Goal: Task Accomplishment & Management: Use online tool/utility

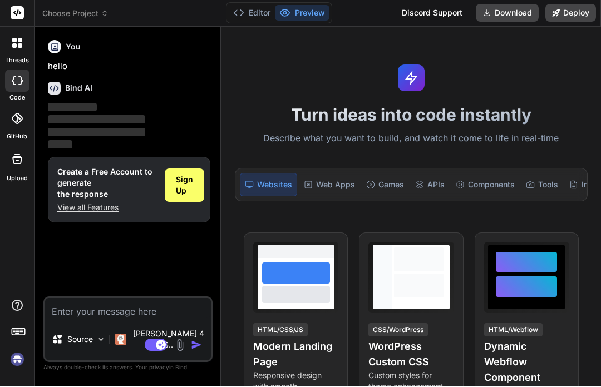
scroll to position [38, 0]
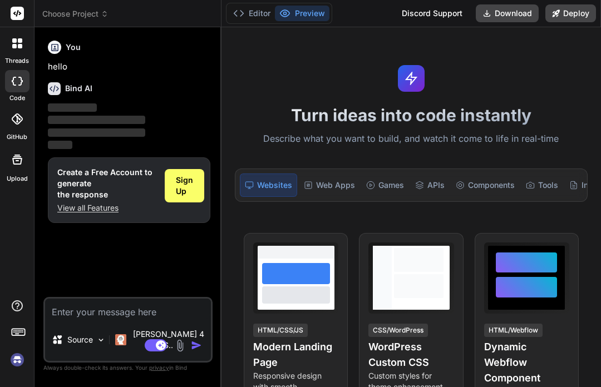
click at [48, 319] on textarea at bounding box center [128, 309] width 166 height 20
click at [48, 313] on textarea at bounding box center [128, 309] width 166 height 20
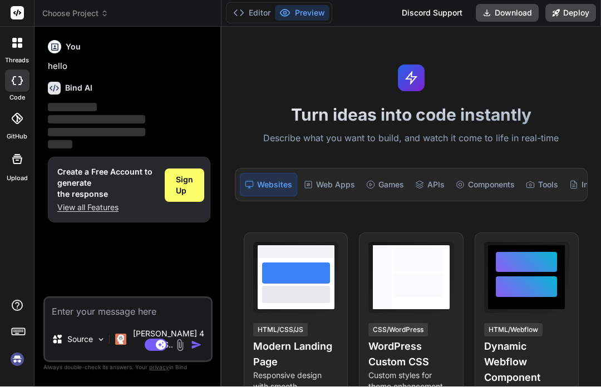
scroll to position [0, 0]
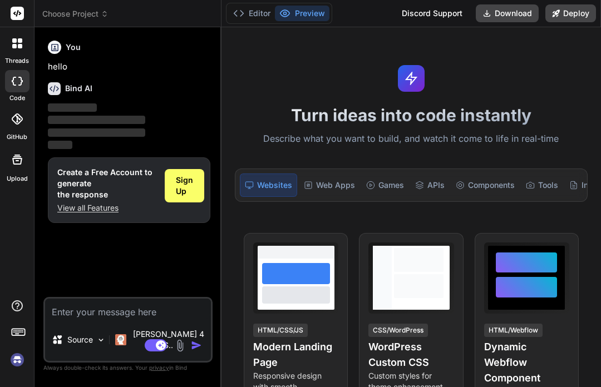
click at [184, 184] on span "Sign Up" at bounding box center [184, 186] width 17 height 22
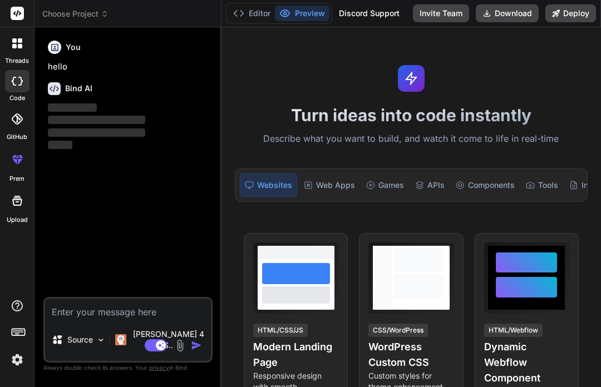
scroll to position [36, 0]
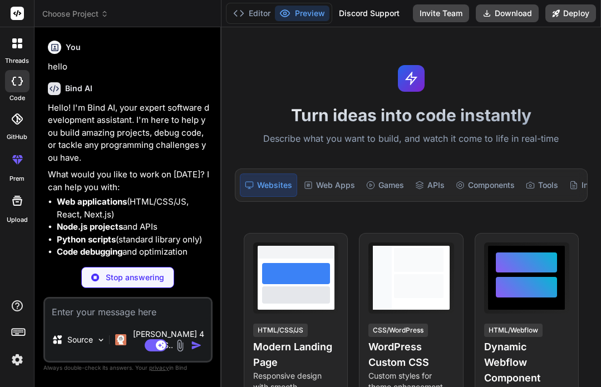
click at [155, 348] on button "Agent Mode. When this toggle is activated, AI automatically makes decisions, re…" at bounding box center [155, 345] width 27 height 13
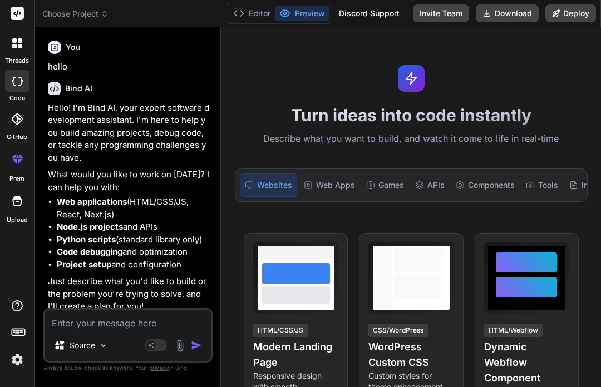
click at [155, 348] on button "Agent Mode. When this toggle is activated, AI automatically makes decisions, re…" at bounding box center [155, 345] width 27 height 13
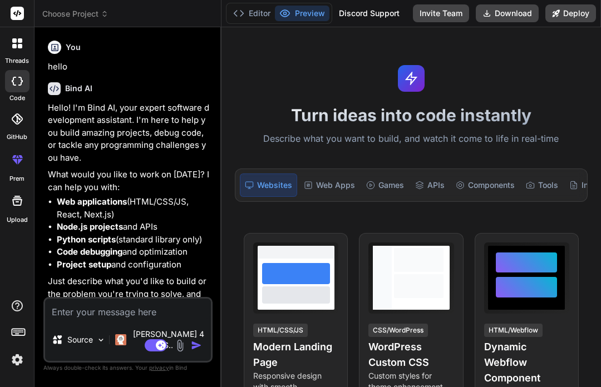
click at [155, 348] on button "Agent Mode. When this toggle is activated, AI automatically makes decisions, re…" at bounding box center [155, 345] width 27 height 13
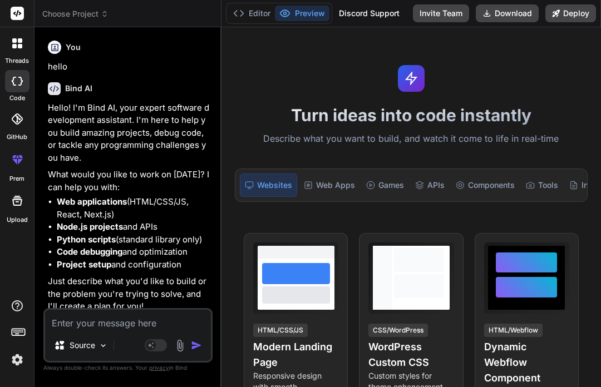
click at [383, 174] on div "Games" at bounding box center [385, 185] width 47 height 23
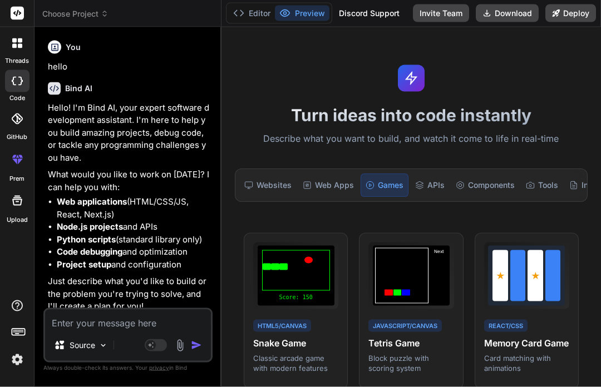
scroll to position [38, 0]
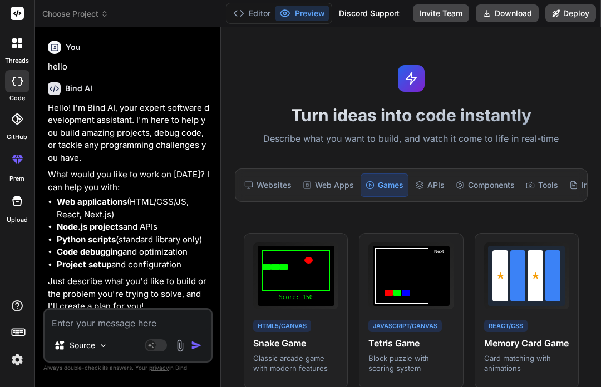
click at [103, 346] on img at bounding box center [102, 345] width 9 height 9
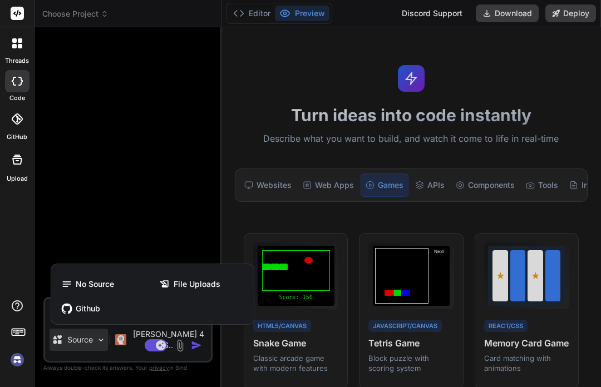
type textarea "x"
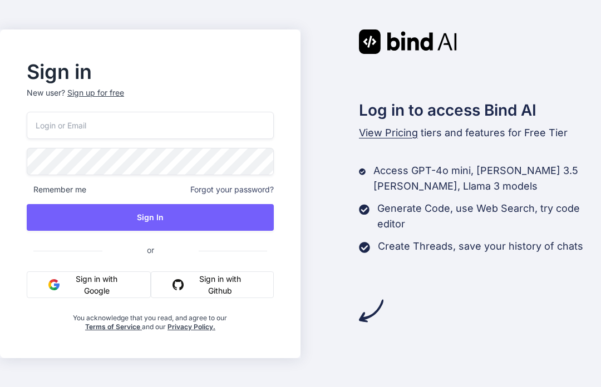
click at [88, 298] on button "Sign in with Google" at bounding box center [89, 285] width 124 height 27
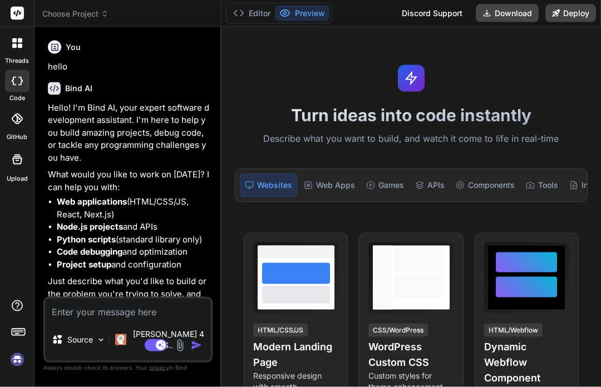
scroll to position [38, 0]
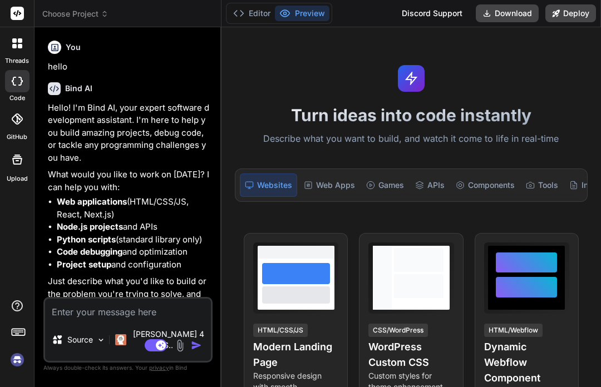
click at [125, 346] on img at bounding box center [120, 339] width 11 height 11
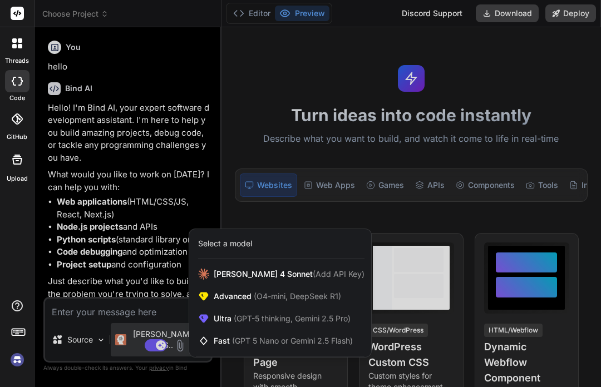
click at [276, 274] on span "Claude 4 Sonnet (Add API Key)" at bounding box center [289, 274] width 151 height 11
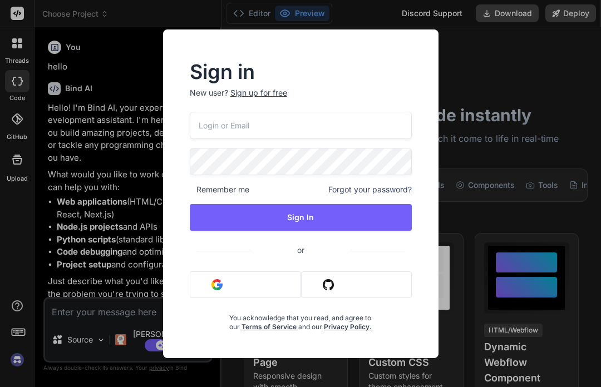
click at [245, 284] on button "Sign in with Google" at bounding box center [246, 285] width 112 height 27
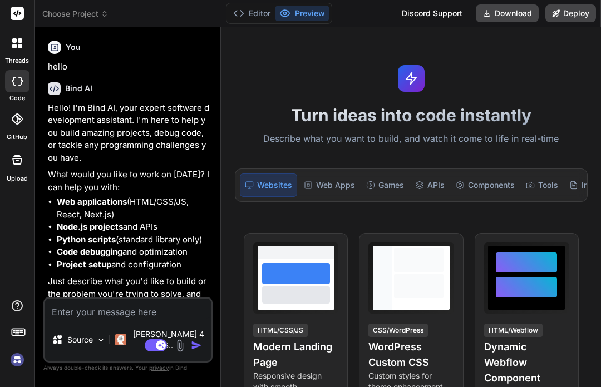
click at [155, 346] on button "Agent Mode. When this toggle is activated, AI automatically makes decisions, re…" at bounding box center [155, 345] width 27 height 13
type textarea "x"
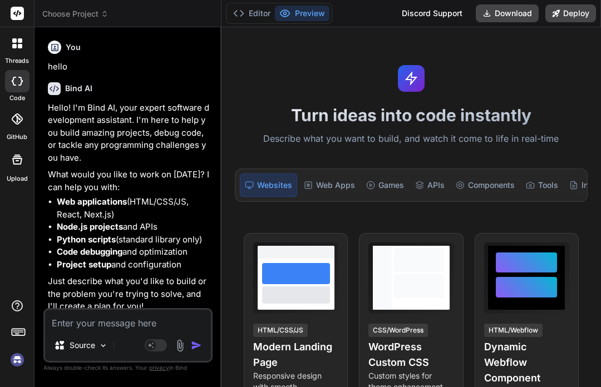
click at [48, 313] on textarea at bounding box center [128, 320] width 166 height 20
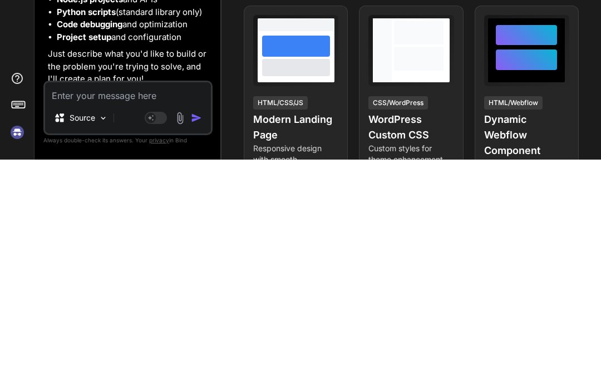
type textarea "Cre"
type textarea "x"
type textarea "Creat"
type textarea "x"
type textarea "Create"
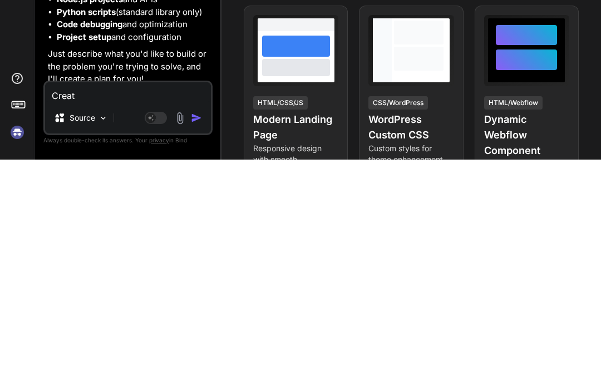
type textarea "x"
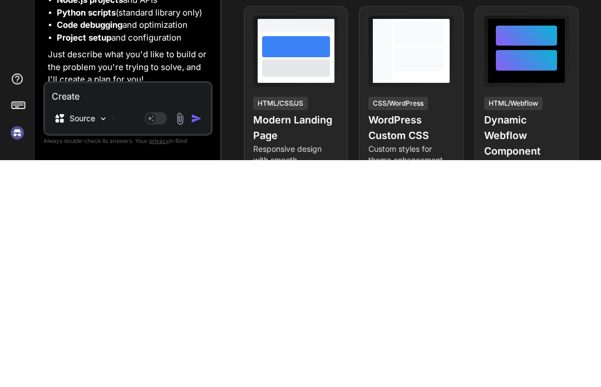
type textarea "Create a three"
type textarea "x"
type textarea "Create a 3-D"
type textarea "x"
type textarea "Create a 3-D iPad"
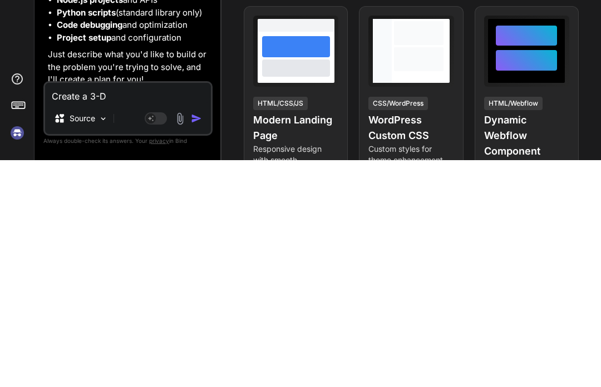
type textarea "x"
type textarea "Create a 3-D iPad HD"
type textarea "x"
type textarea "Create a 3-D iPad HDM"
type textarea "x"
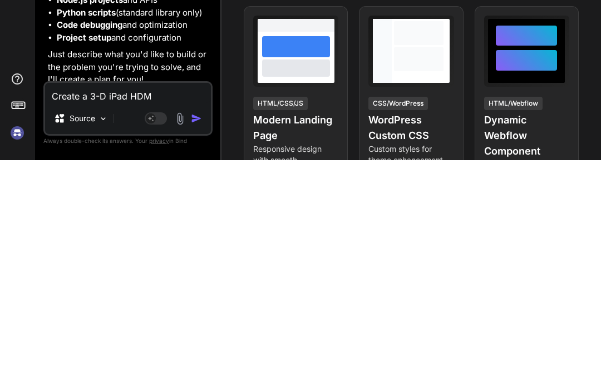
type textarea "Create a 3-D iPad HTML"
type textarea "x"
type textarea "Create a 3-D iPad HTML racing"
type textarea "x"
type textarea "Create a 3-D iPad HTML racing game"
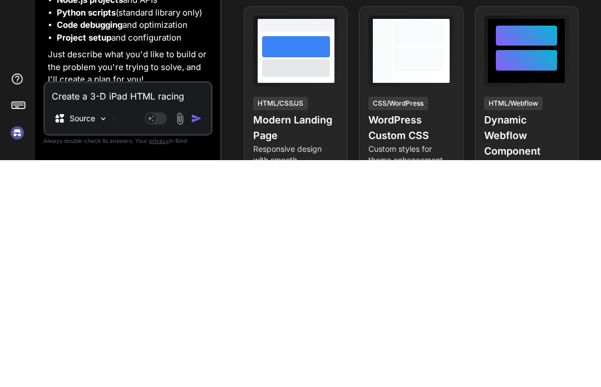
type textarea "x"
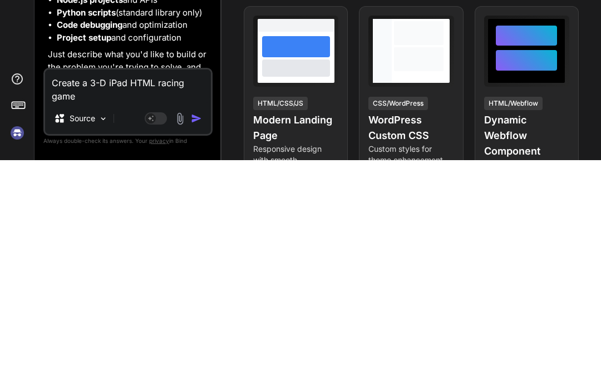
type textarea "Create a 3-D iPad HTML racing game with all"
type textarea "x"
type textarea "Create a 3-D iPad HTML racing game with all cap"
type textarea "x"
type textarea "Create a 3-D iPad HTML racing game with all capability"
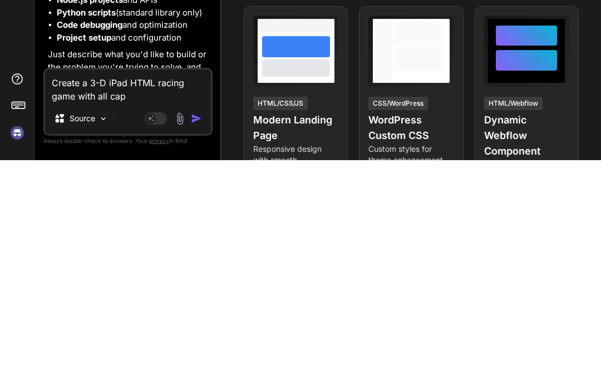
type textarea "x"
type textarea "Create a 3-D iPad HTML racing game with all capabilities"
type textarea "x"
type textarea "Create a 3-D iPad HTML racing game with all capabilities like"
type textarea "x"
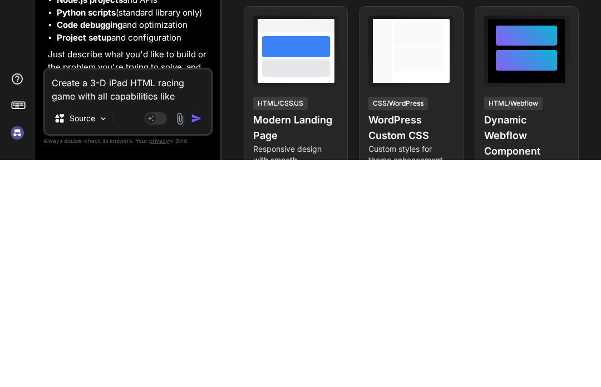
type textarea "Create a 3-D iPad HTML racing game with all capabilities like boo"
type textarea "x"
type textarea "Create a 3-D iPad HTML racing game with all capabilities like boosts"
type textarea "x"
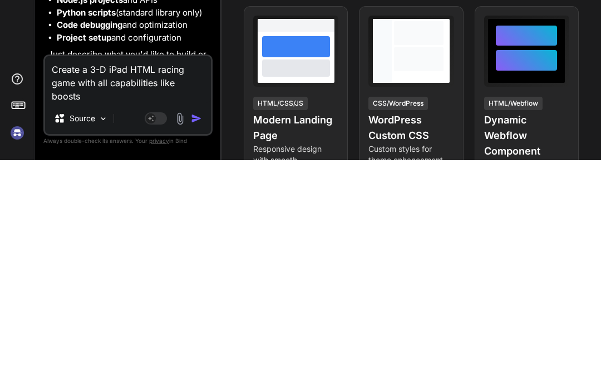
type textarea "Create a 3-D iPad HTML racing game with all capabilities like boosts AI"
type textarea "x"
type textarea "Create a 3-D iPad HTML racing game with all capabilities like boosts AI people"
type textarea "x"
type textarea "Create a 3-D iPad HTML racing game with all capabilities like boosts AI people …"
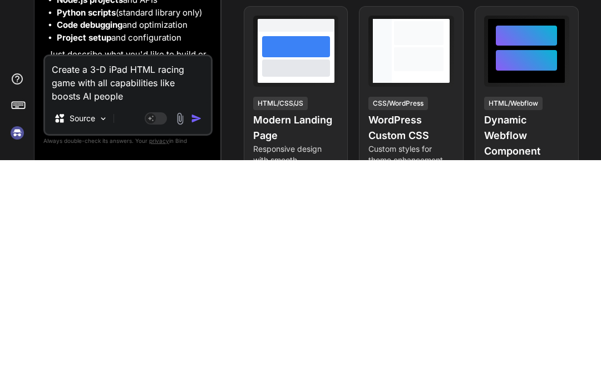
type textarea "x"
type textarea "Create a 3-D iPad HTML racing game with all capabilities like boosts, AI people…"
type textarea "x"
type textarea "Create a 3-D iPad HTML racing game with all capabilities like boosts, AI people…"
type textarea "x"
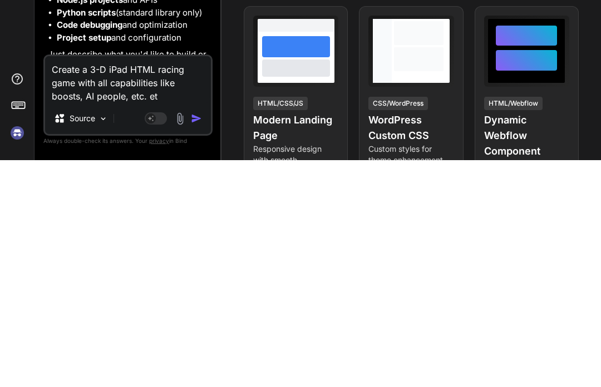
type textarea "Create a 3-D iPad HTML racing game with all capabilities like boosts, AI people…"
type textarea "x"
type textarea "Create a 3-D iPad HTML racing game with all capabilities like boosts, AI people…"
type textarea "x"
type textarea "Create a 3-D iPad HTML racing game with all capabilities like boosts, AI people…"
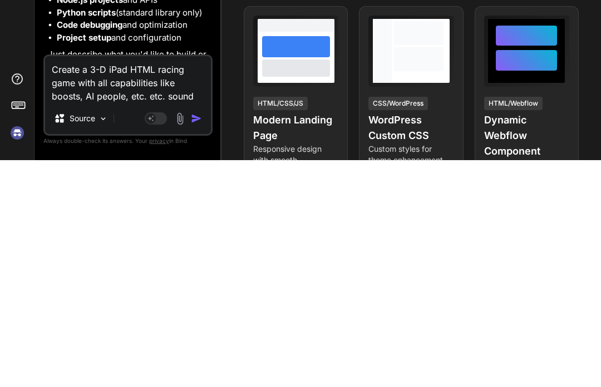
type textarea "x"
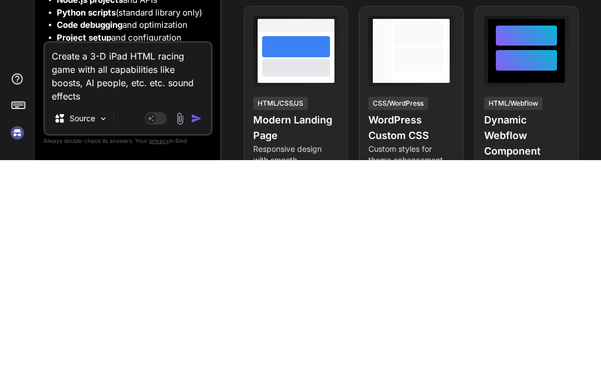
type textarea "Create a 3-D iPad HTML racing game with all capabilities like boosts, AI people…"
type textarea "x"
type textarea "Create a 3-D iPad HTML racing game with all capabilities like boosts, AI people…"
type textarea "x"
type textarea "Create a 3-D iPad HTML racing game with all capabilities like boosts, AI people…"
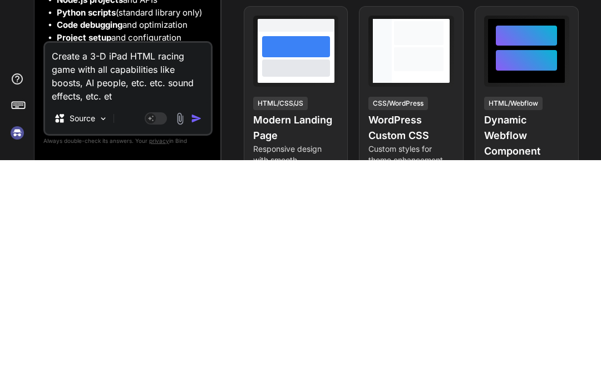
type textarea "x"
type textarea "Create a 3-D iPad HTML racing game with all capabilities like boosts, AI people…"
type textarea "x"
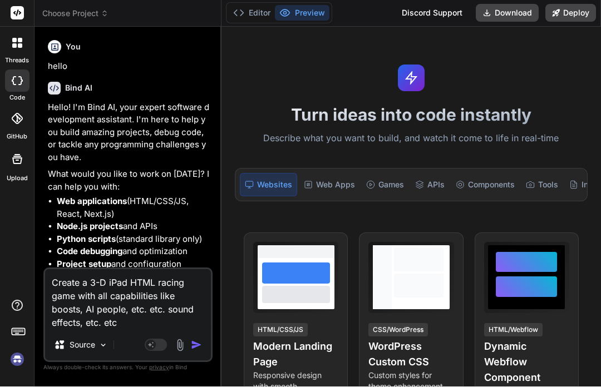
type textarea "Create a 3-D iPad HTML racing game with all capabilities like boosts, AI people…"
click at [196, 345] on img "button" at bounding box center [196, 345] width 11 height 11
type textarea "x"
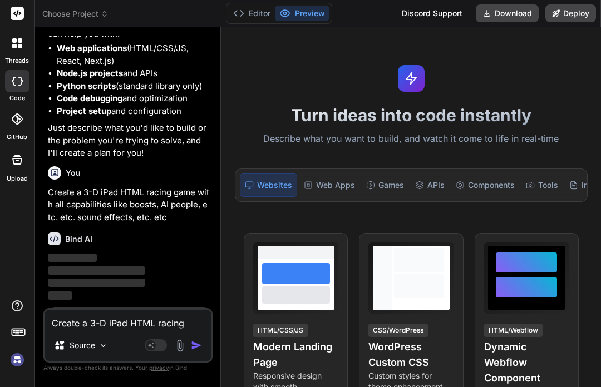
scroll to position [179, 0]
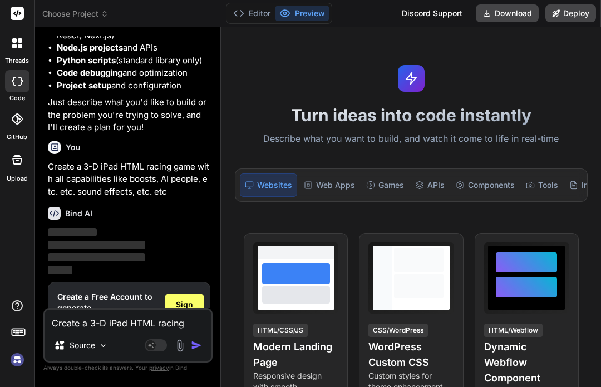
click at [184, 299] on span "Sign Up" at bounding box center [184, 310] width 17 height 22
